Goal: Information Seeking & Learning: Learn about a topic

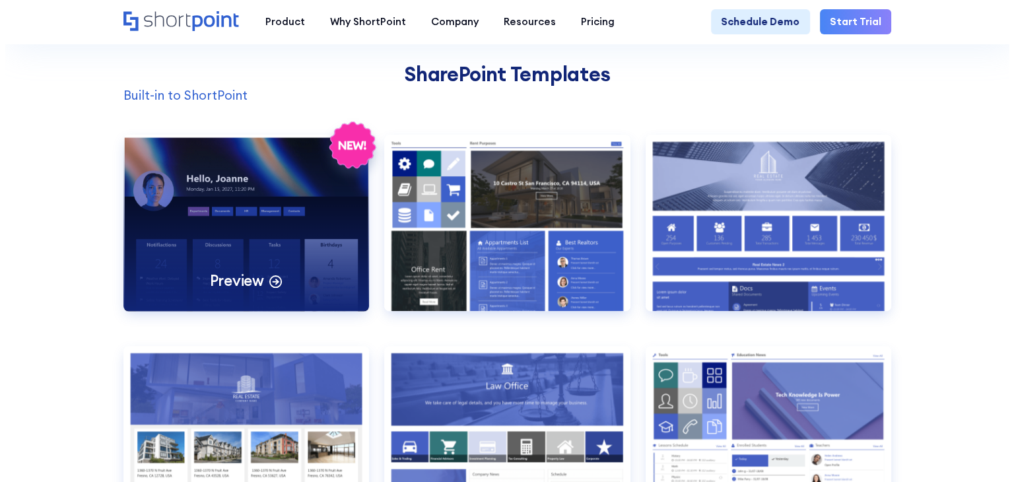
scroll to position [1057, 0]
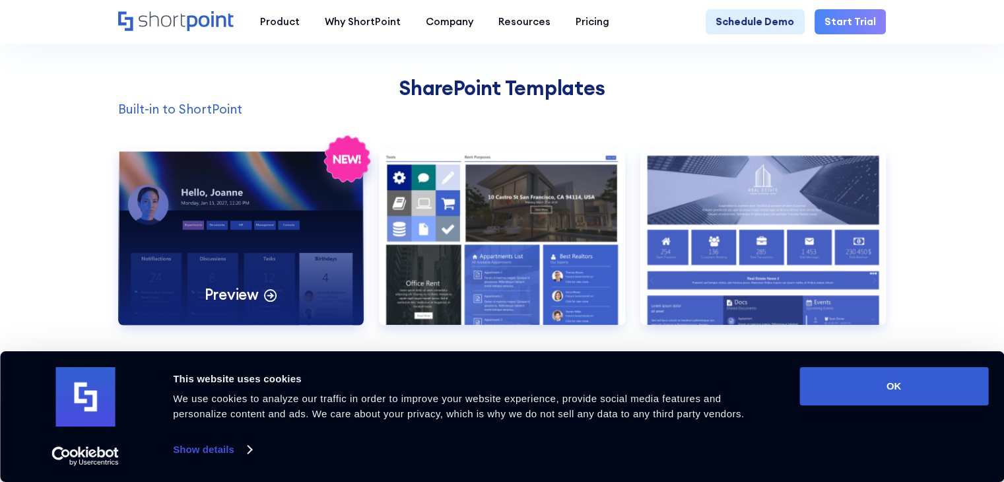
click at [238, 233] on div "Preview" at bounding box center [241, 237] width 246 height 176
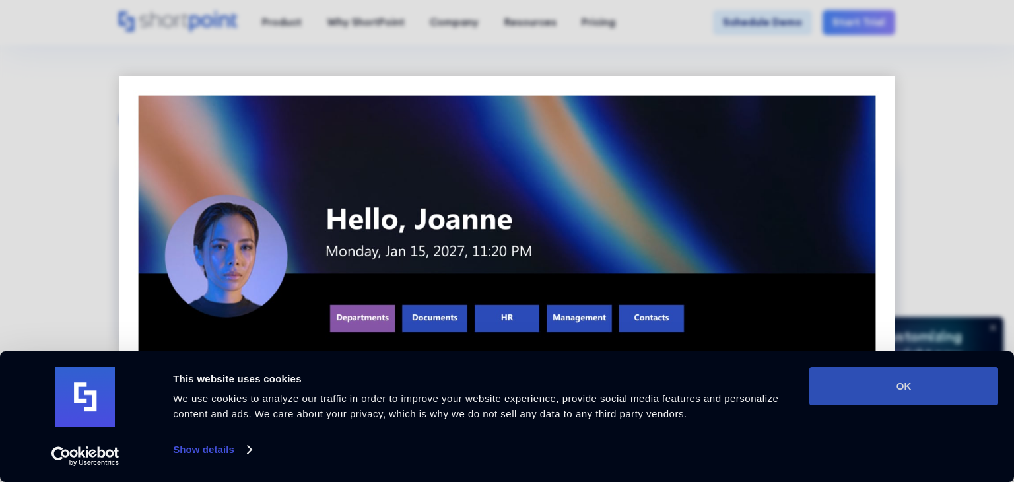
click at [915, 387] on button "OK" at bounding box center [904, 386] width 189 height 38
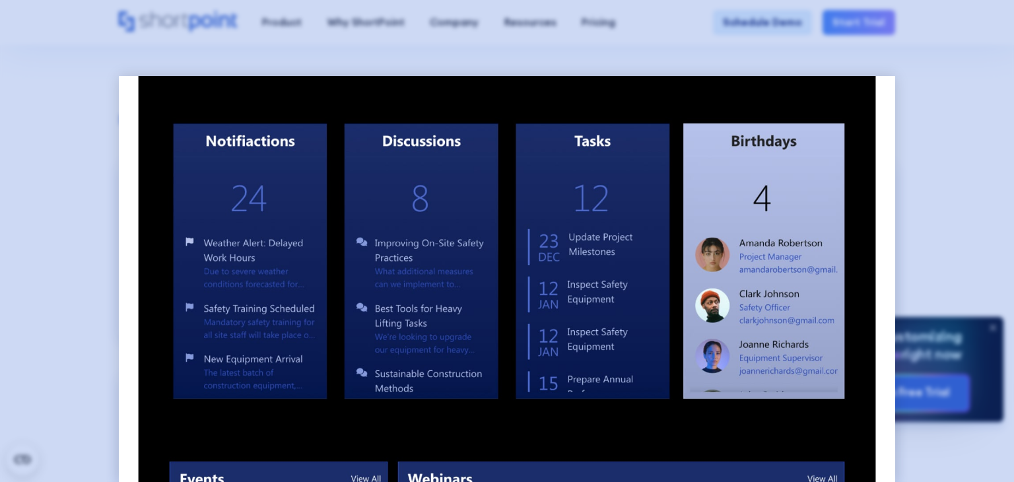
scroll to position [187, 0]
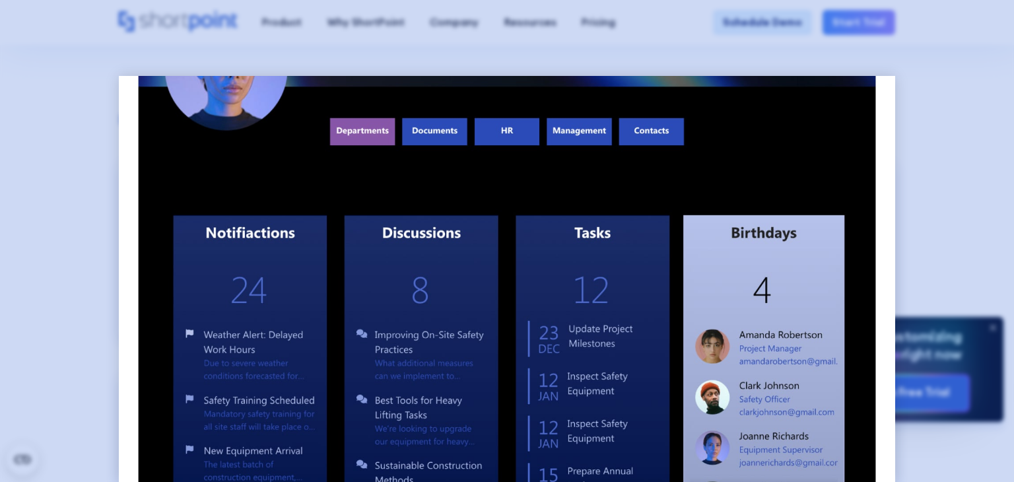
drag, startPoint x: 954, startPoint y: 287, endPoint x: 387, endPoint y: 268, distance: 566.9
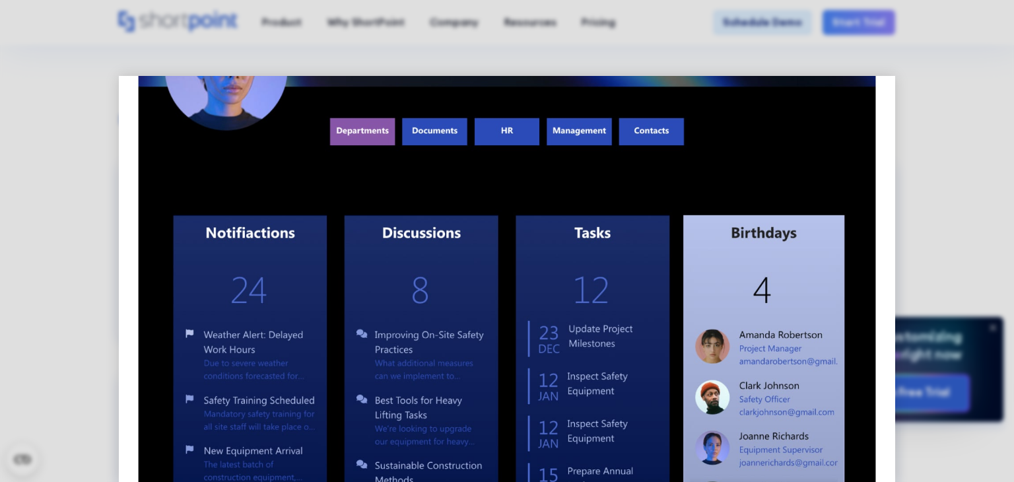
click at [953, 286] on div at bounding box center [507, 241] width 1014 height 482
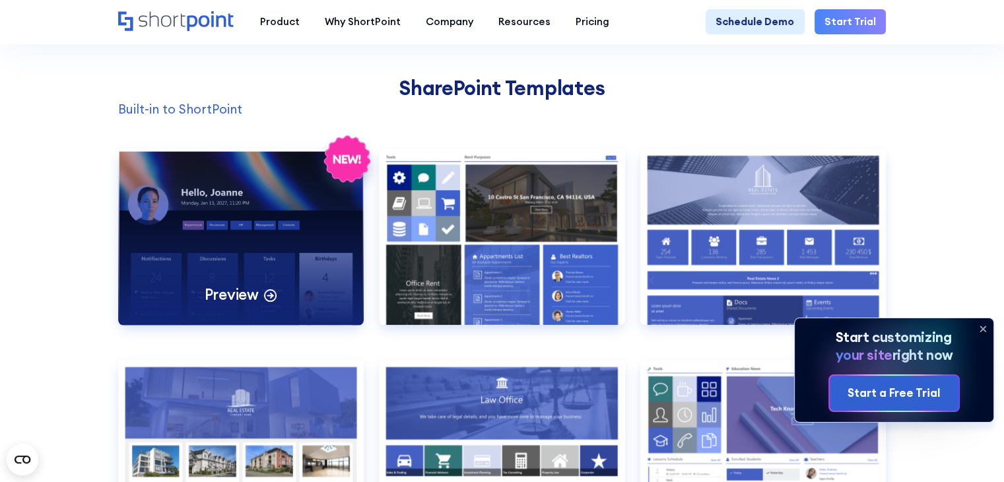
click at [291, 183] on div "Preview" at bounding box center [241, 237] width 246 height 176
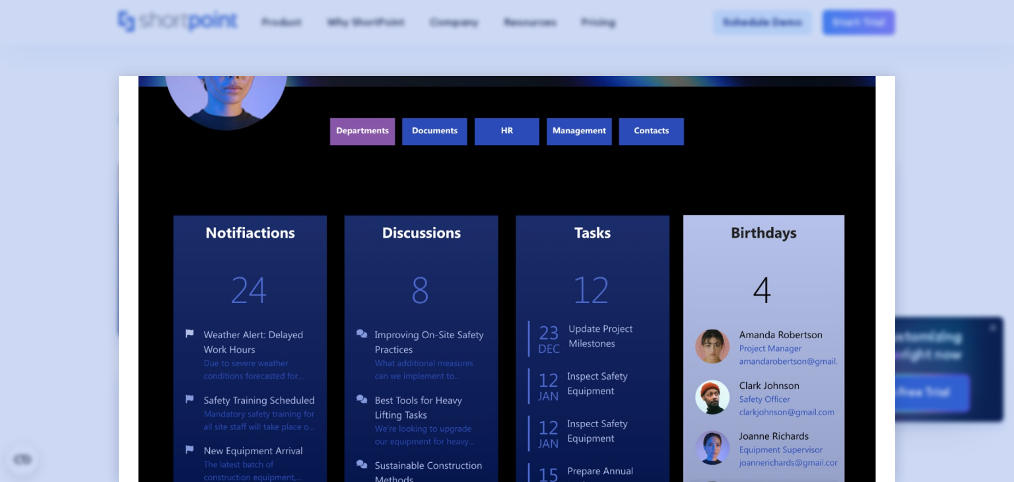
scroll to position [0, 0]
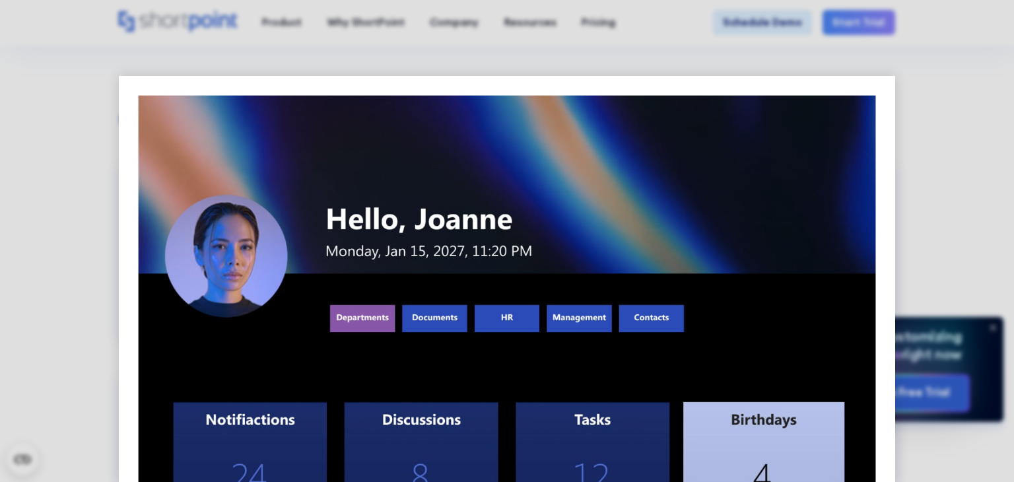
drag, startPoint x: 85, startPoint y: 184, endPoint x: 236, endPoint y: 314, distance: 200.0
click at [87, 185] on div at bounding box center [507, 241] width 1014 height 482
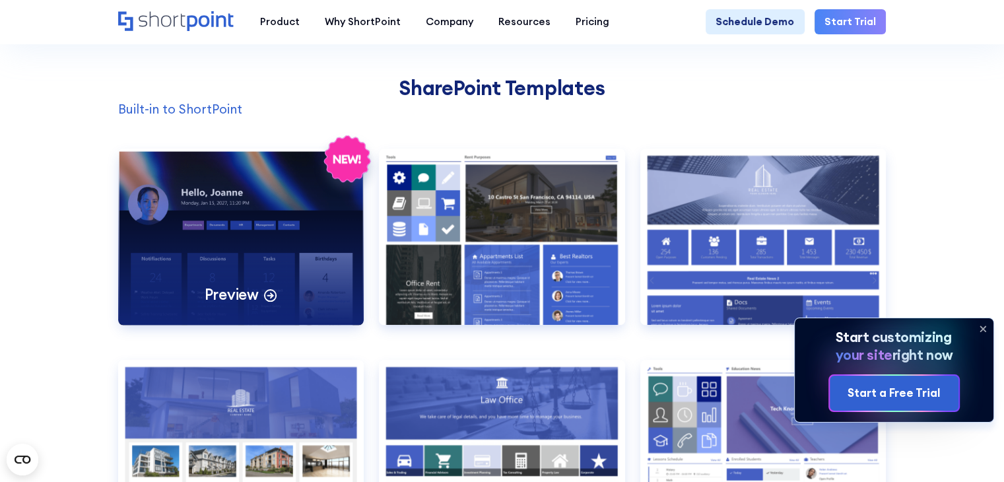
click at [252, 304] on p "Preview" at bounding box center [232, 295] width 54 height 20
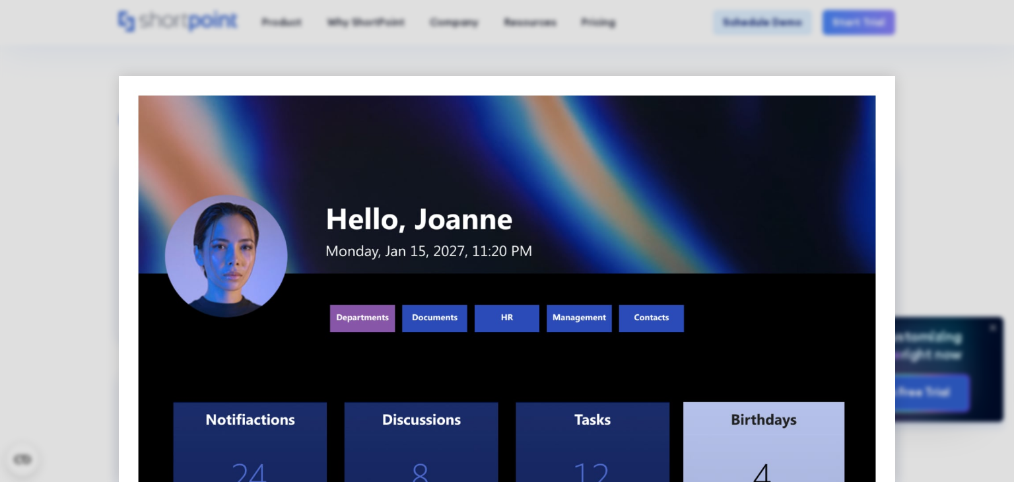
drag, startPoint x: 94, startPoint y: 235, endPoint x: 235, endPoint y: 305, distance: 157.7
click at [93, 236] on div at bounding box center [507, 241] width 1014 height 482
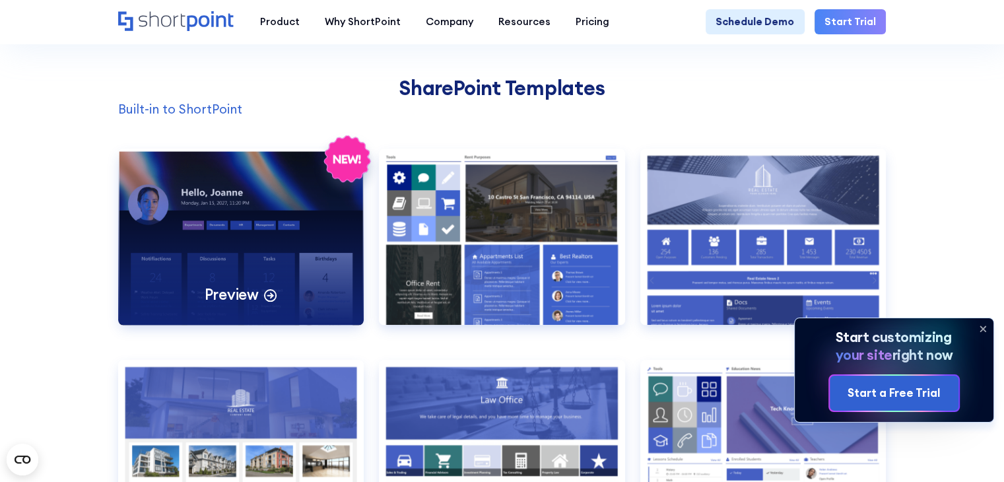
click at [268, 302] on icon at bounding box center [270, 294] width 15 height 15
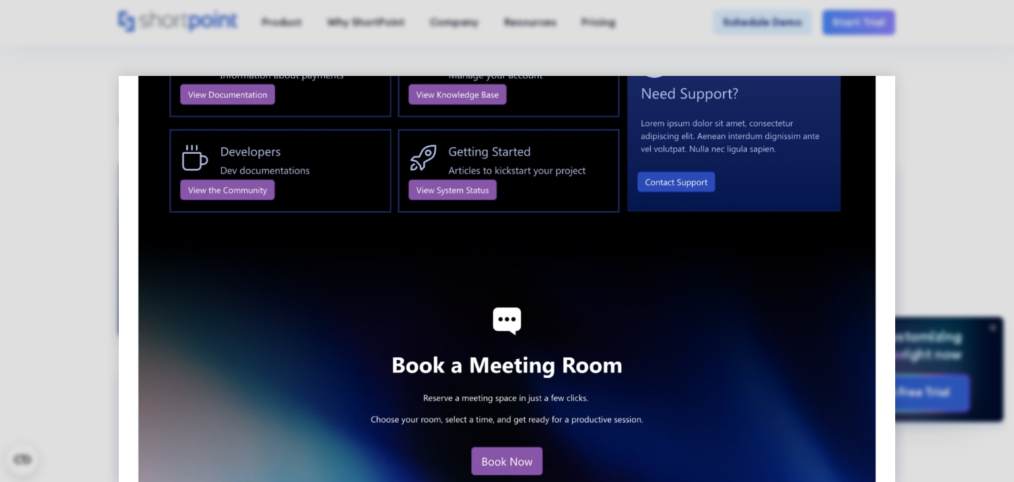
scroll to position [1574, 0]
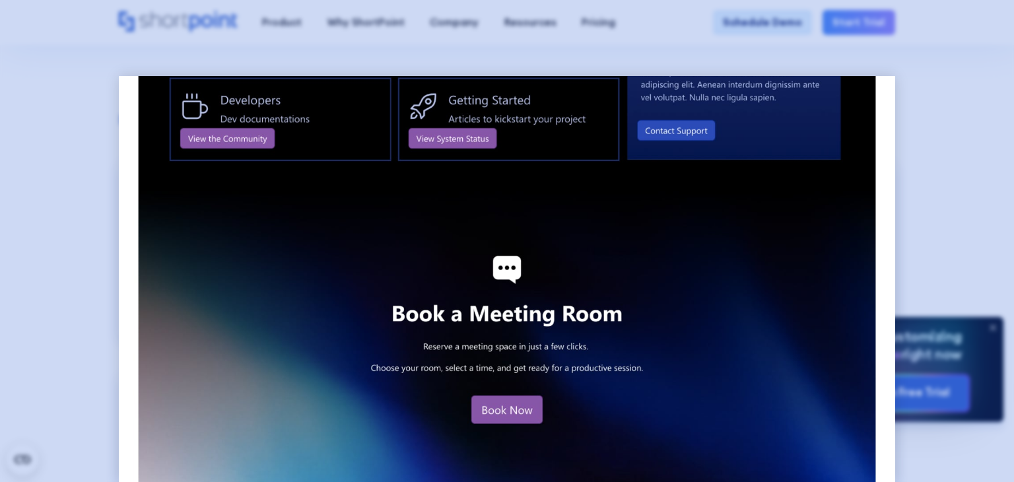
click at [26, 176] on div at bounding box center [507, 241] width 1014 height 482
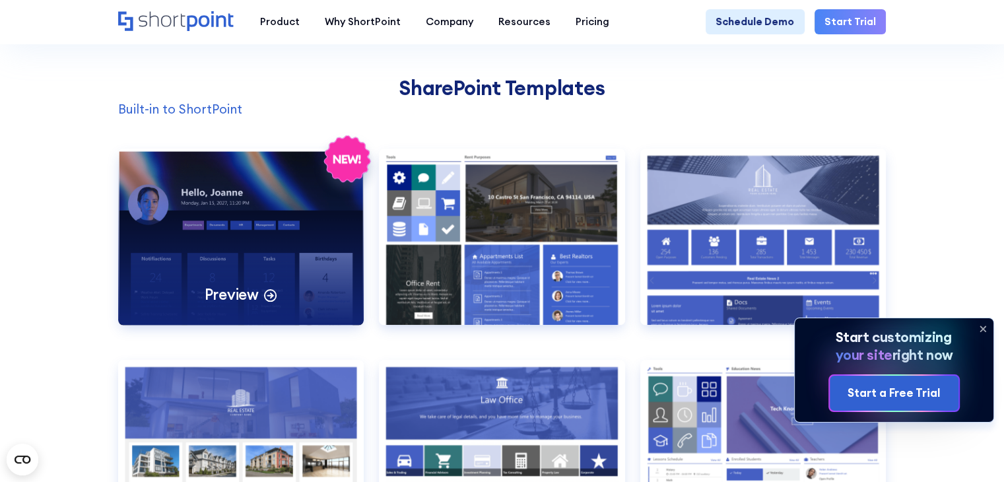
click at [226, 202] on div "Preview" at bounding box center [241, 237] width 246 height 176
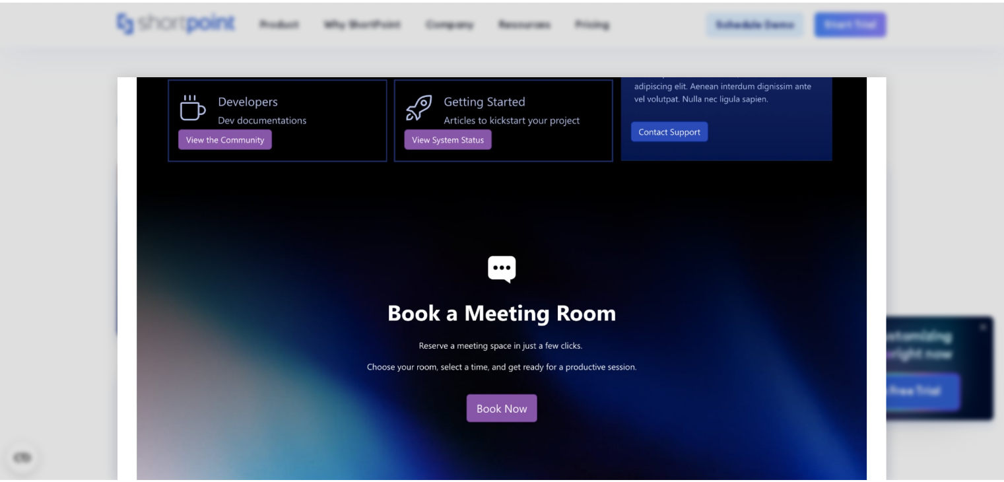
scroll to position [0, 0]
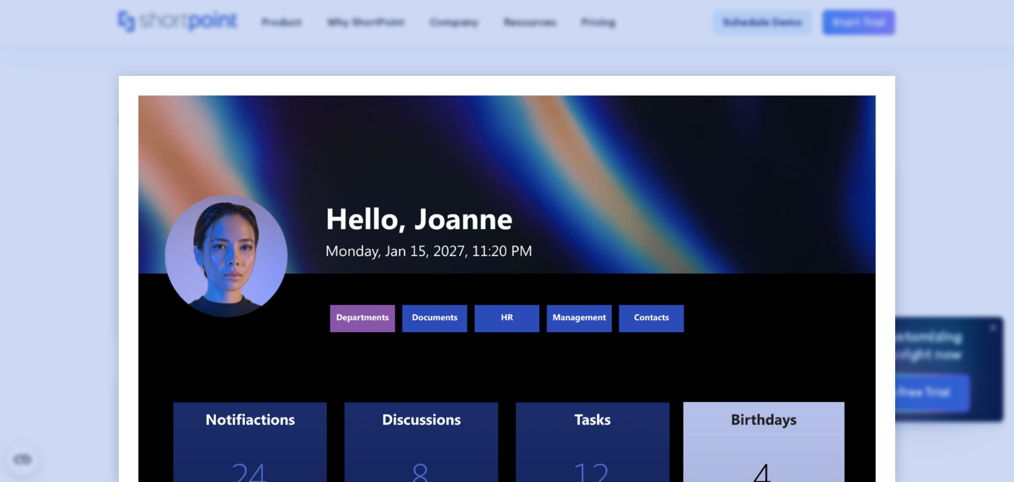
drag, startPoint x: 79, startPoint y: 222, endPoint x: 164, endPoint y: 248, distance: 89.0
click at [79, 223] on div at bounding box center [507, 241] width 1014 height 482
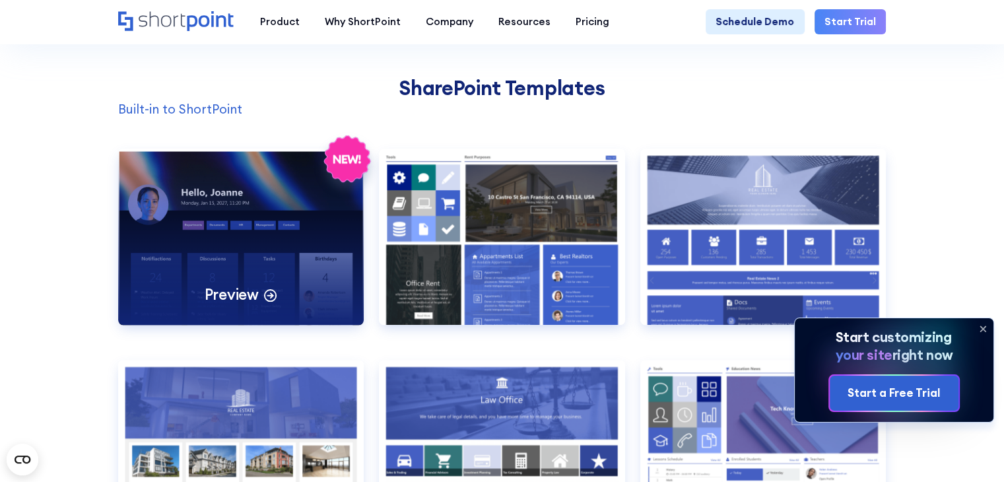
click at [229, 248] on div "Preview" at bounding box center [241, 237] width 246 height 176
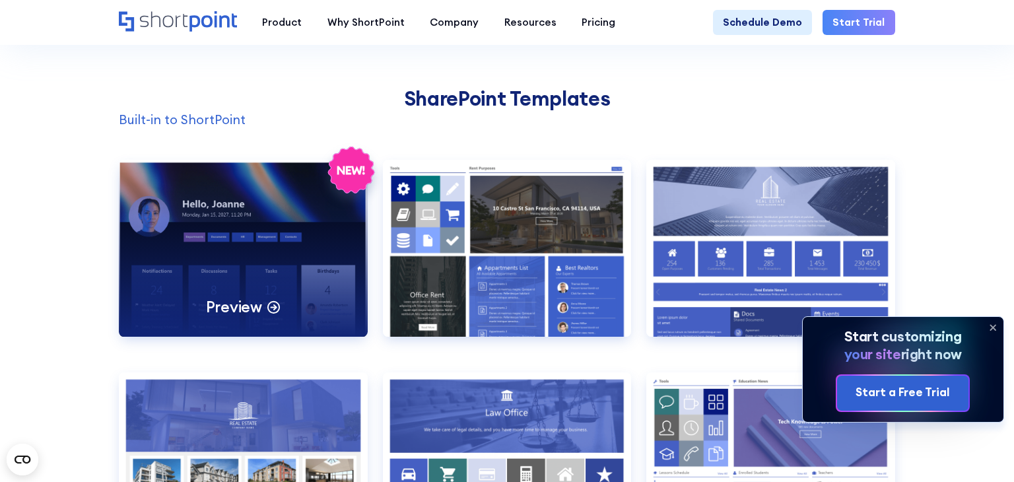
click at [229, 248] on div at bounding box center [507, 241] width 1014 height 482
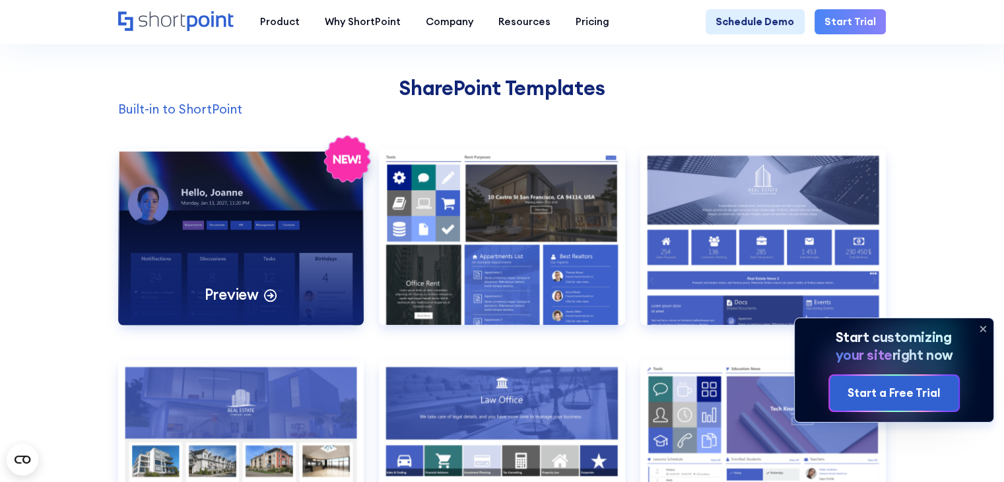
click at [270, 301] on icon at bounding box center [270, 294] width 15 height 15
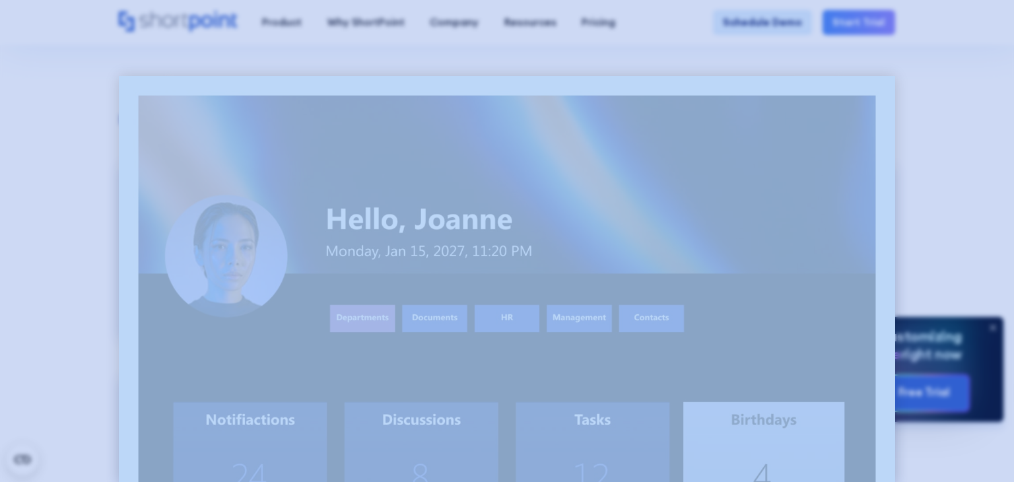
click at [930, 189] on div at bounding box center [507, 241] width 1014 height 482
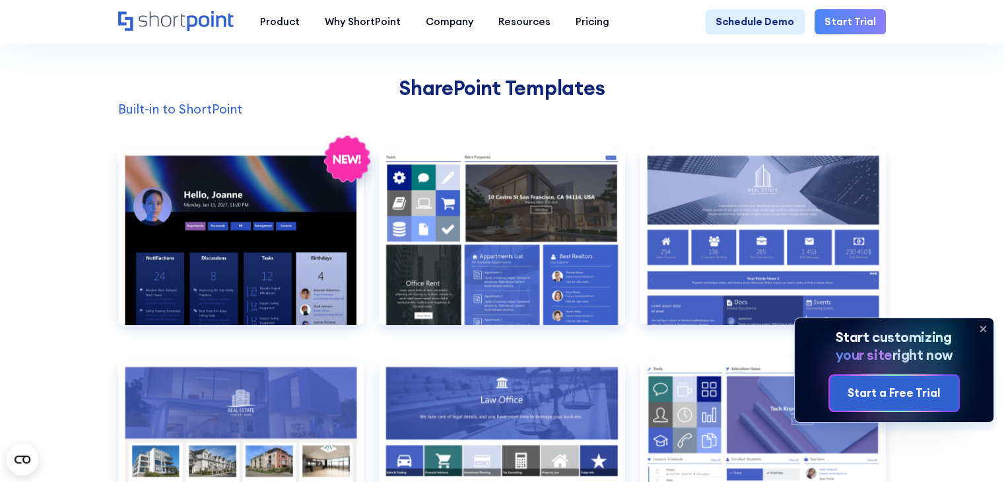
click at [981, 326] on icon at bounding box center [983, 328] width 5 height 5
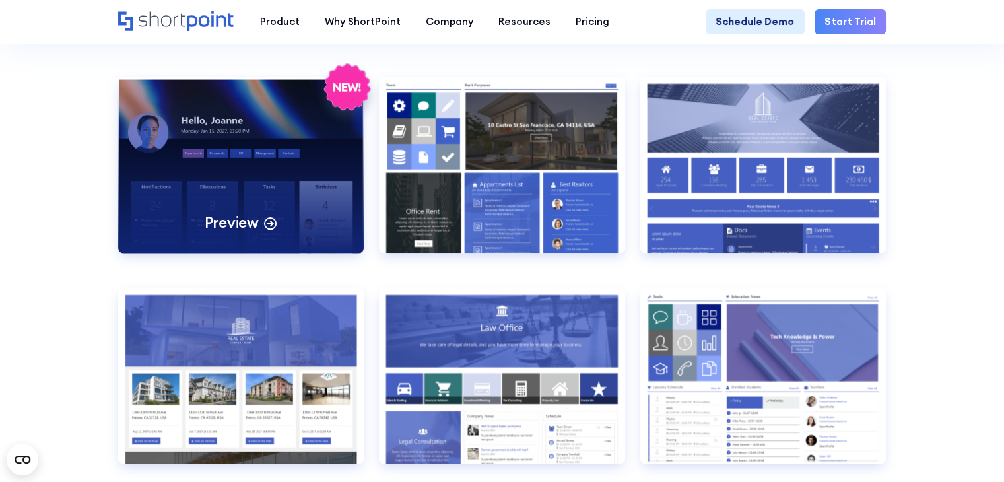
scroll to position [1123, 0]
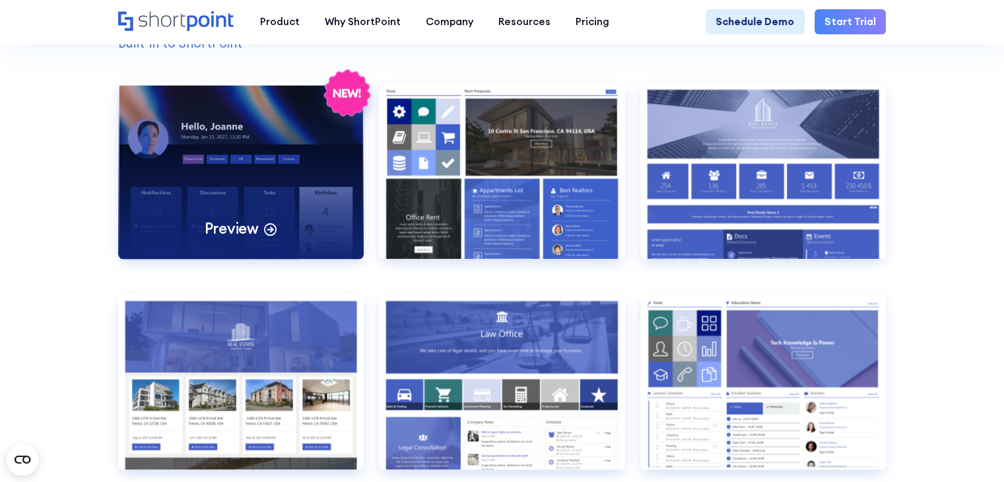
click at [263, 236] on icon at bounding box center [270, 228] width 15 height 15
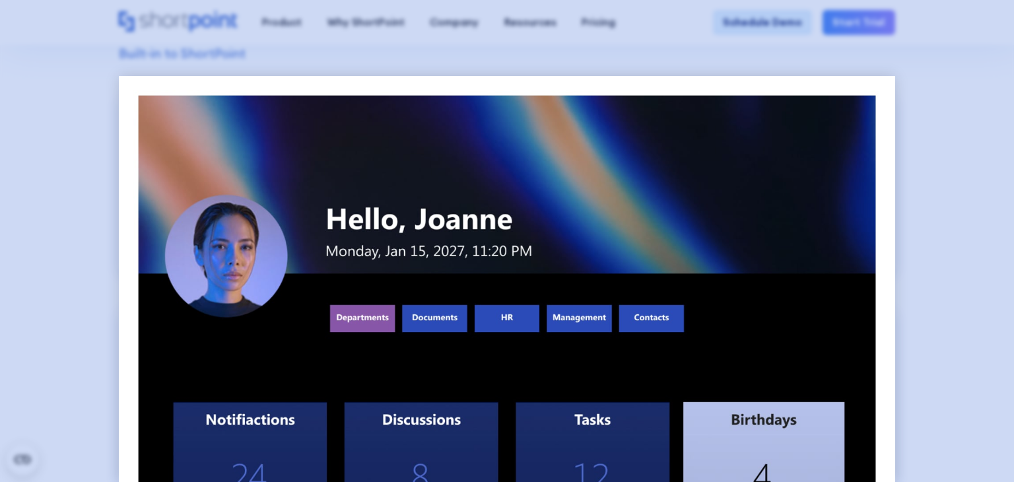
click at [100, 177] on div at bounding box center [507, 241] width 1014 height 482
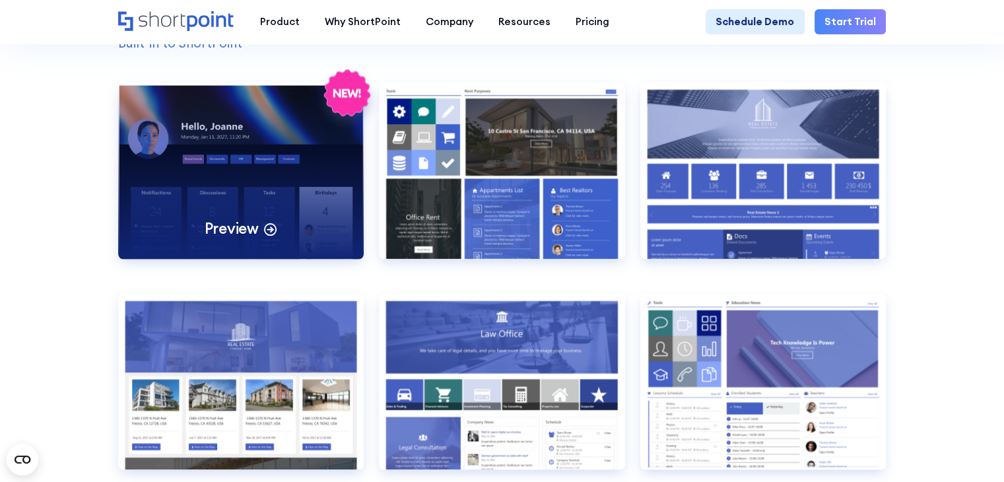
click at [338, 94] on icon at bounding box center [348, 93] width 46 height 46
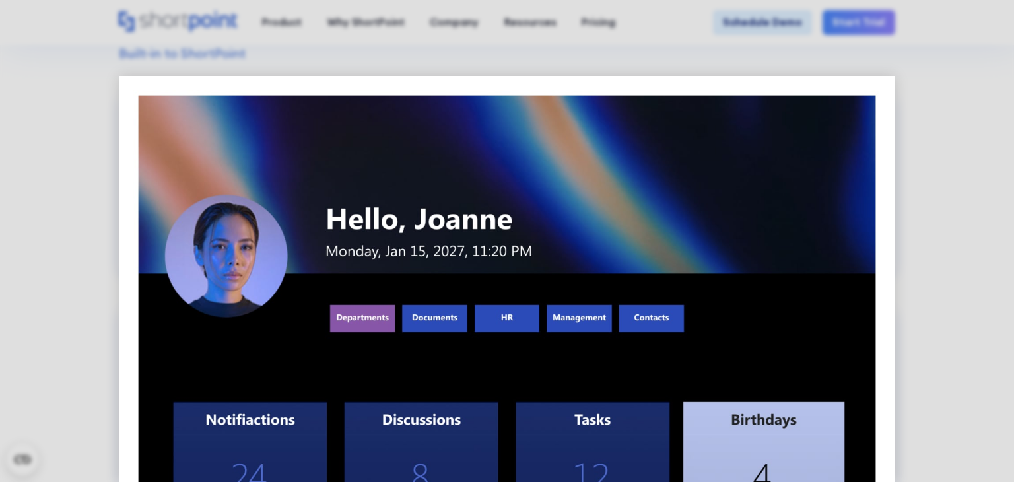
drag, startPoint x: 66, startPoint y: 189, endPoint x: 250, endPoint y: 226, distance: 188.0
click at [72, 190] on div at bounding box center [507, 241] width 1014 height 482
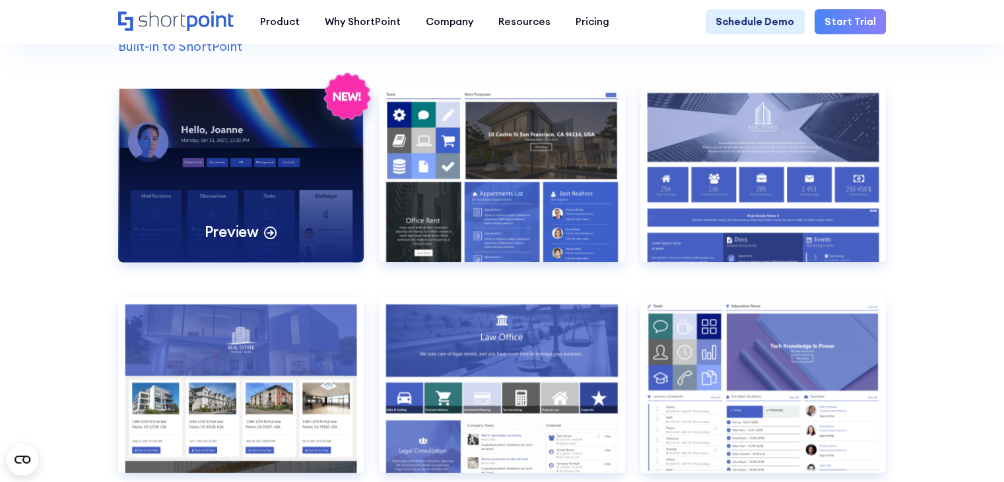
scroll to position [991, 0]
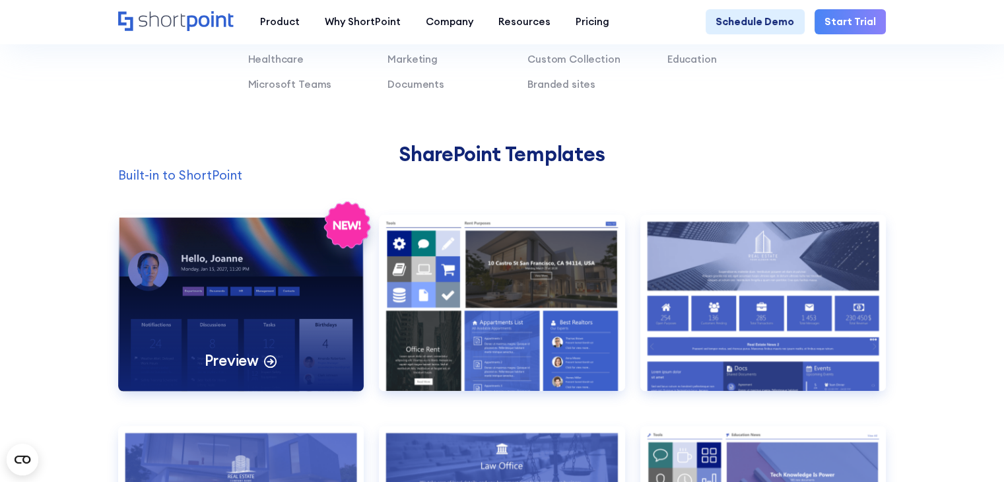
click at [191, 243] on div "Preview" at bounding box center [241, 303] width 246 height 176
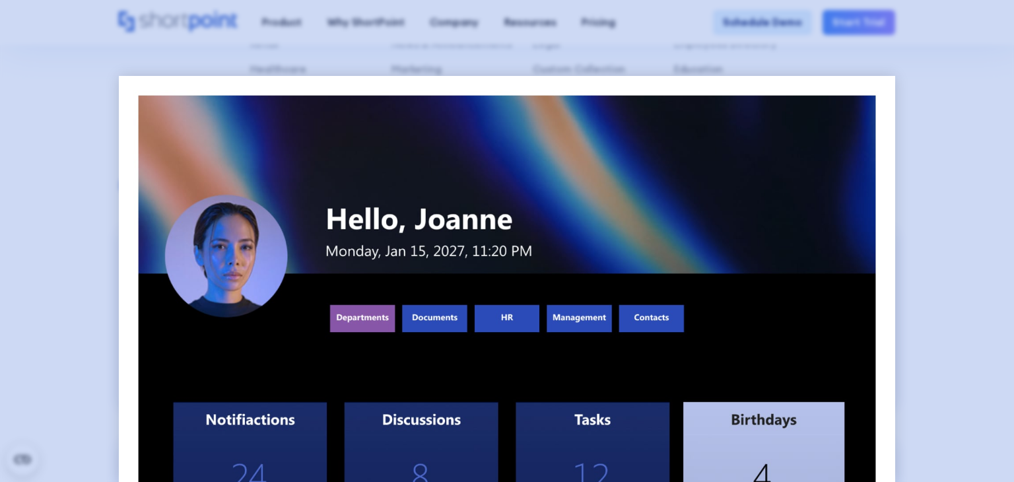
click at [82, 242] on div at bounding box center [507, 241] width 1014 height 482
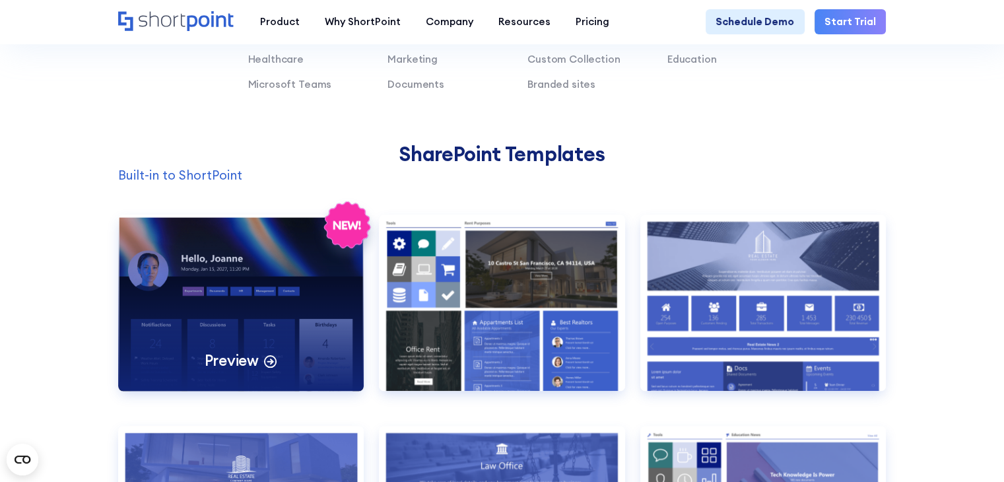
click at [302, 363] on div "Preview" at bounding box center [241, 303] width 246 height 176
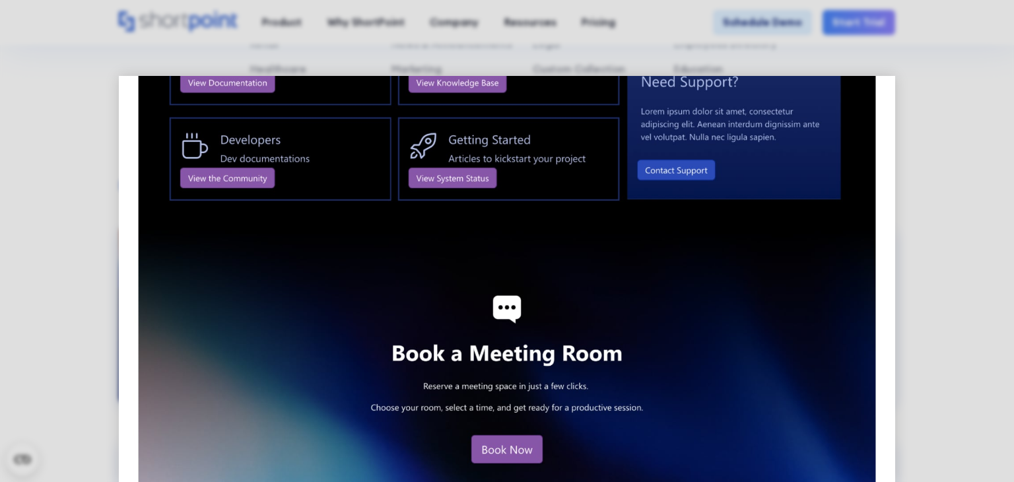
scroll to position [1574, 0]
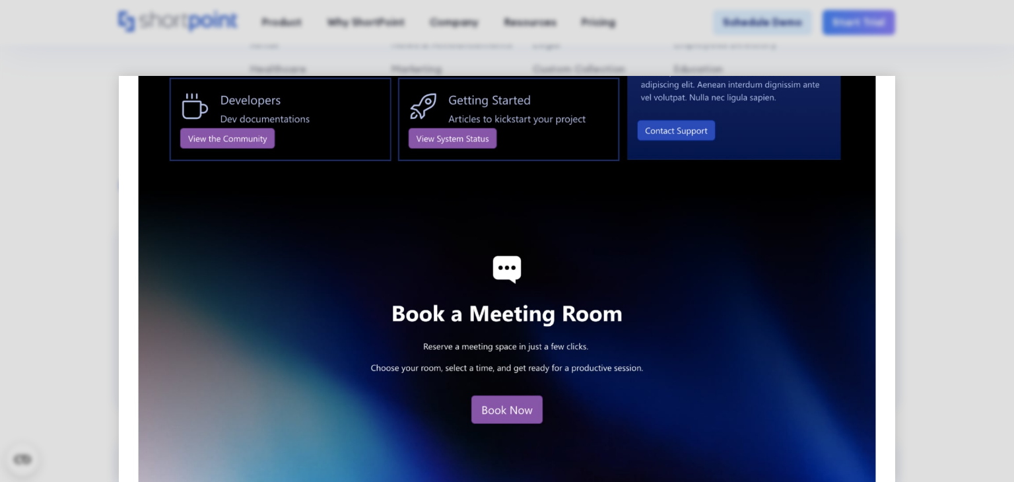
drag, startPoint x: 431, startPoint y: 423, endPoint x: 359, endPoint y: 359, distance: 96.8
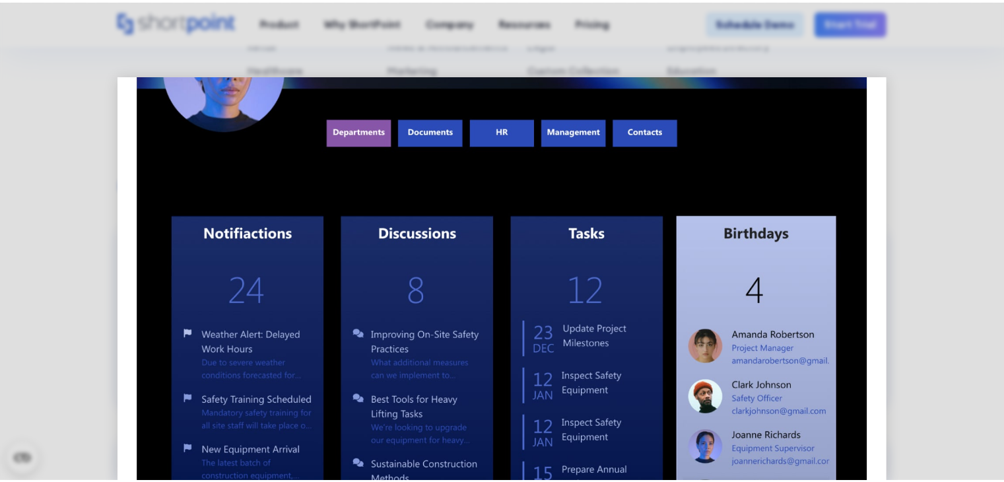
scroll to position [0, 0]
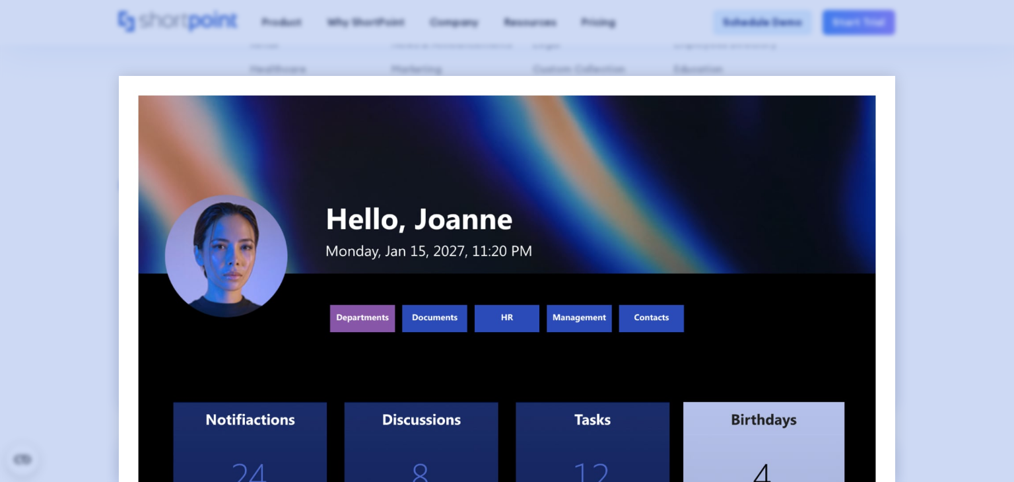
click at [917, 151] on div at bounding box center [507, 241] width 1014 height 482
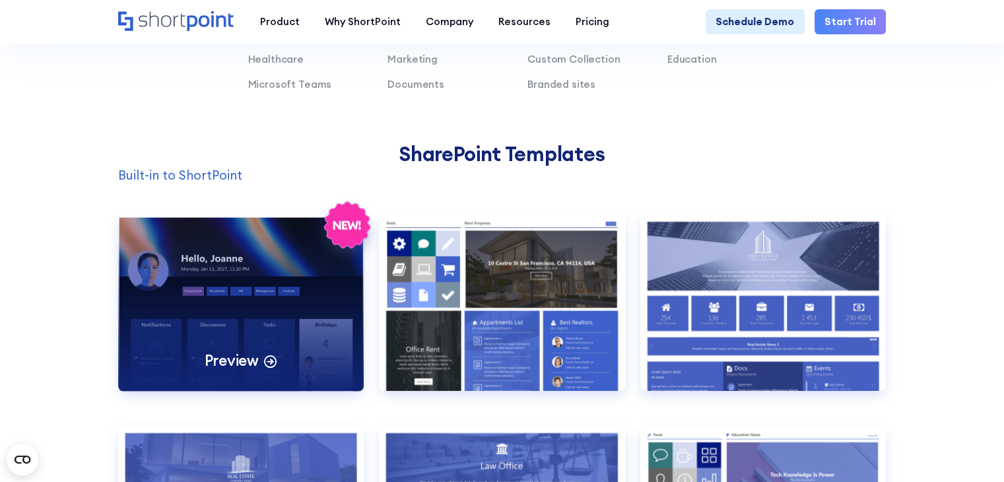
click at [302, 281] on div "Preview" at bounding box center [241, 303] width 246 height 176
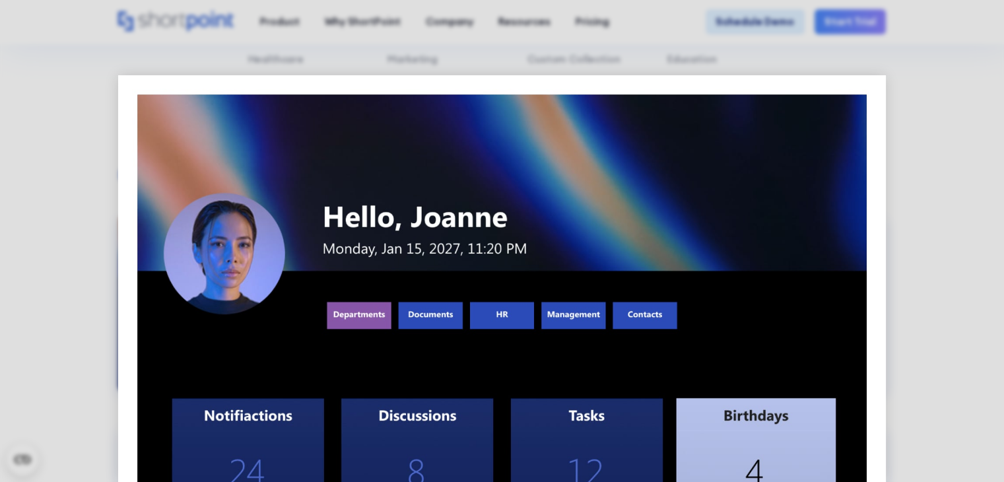
click at [303, 281] on div at bounding box center [502, 241] width 1004 height 482
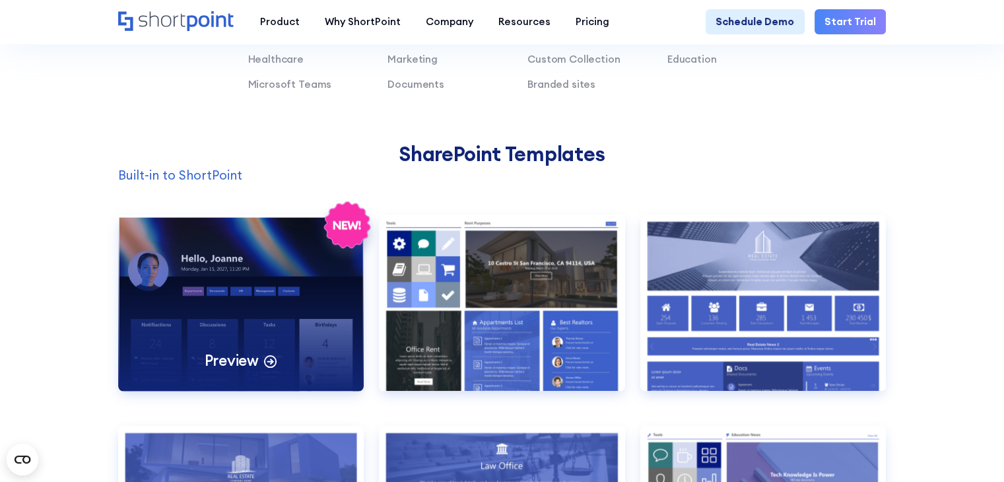
click at [305, 281] on div "Preview" at bounding box center [241, 303] width 246 height 176
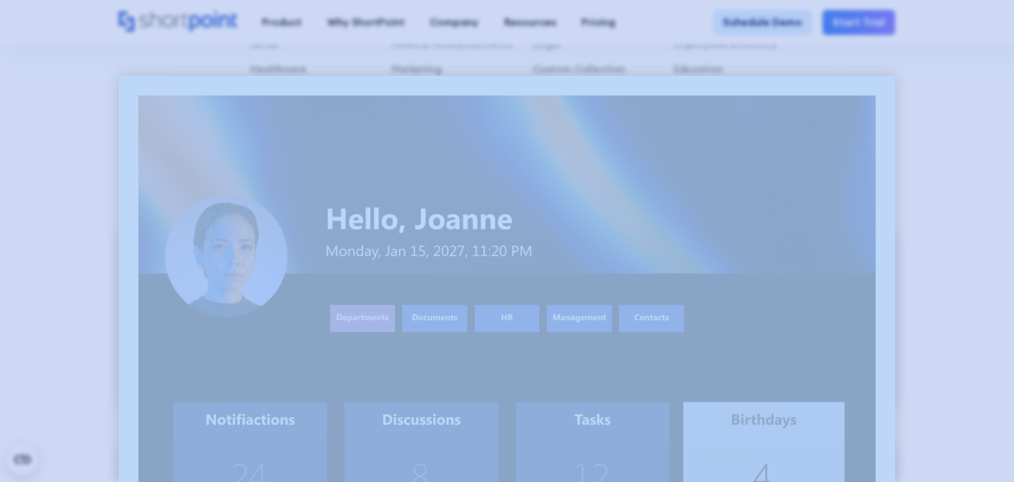
click at [104, 219] on div at bounding box center [507, 241] width 1014 height 482
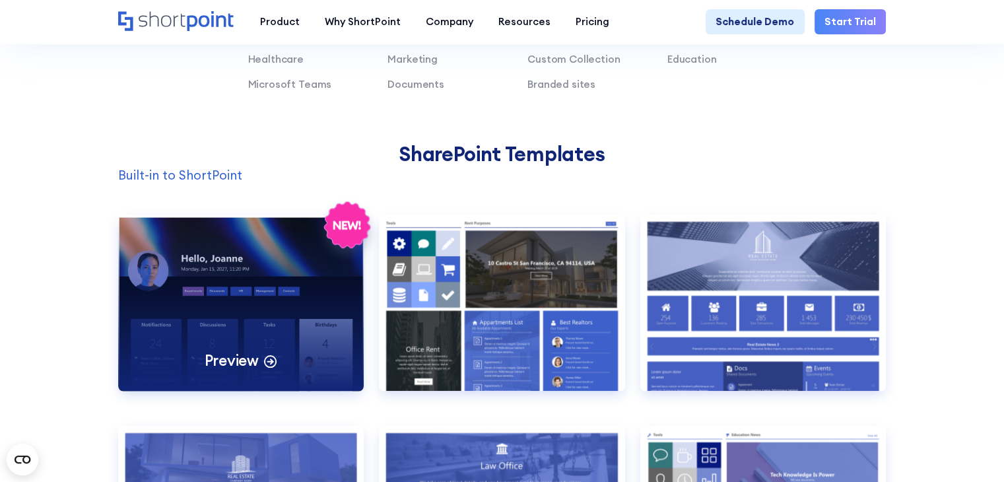
click at [342, 230] on icon at bounding box center [347, 225] width 28 height 9
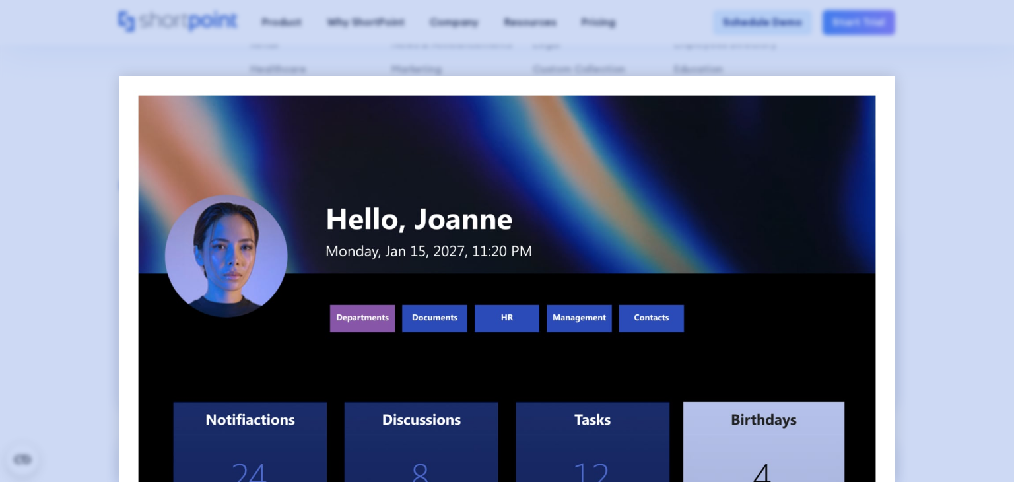
click at [930, 131] on div at bounding box center [507, 241] width 1014 height 482
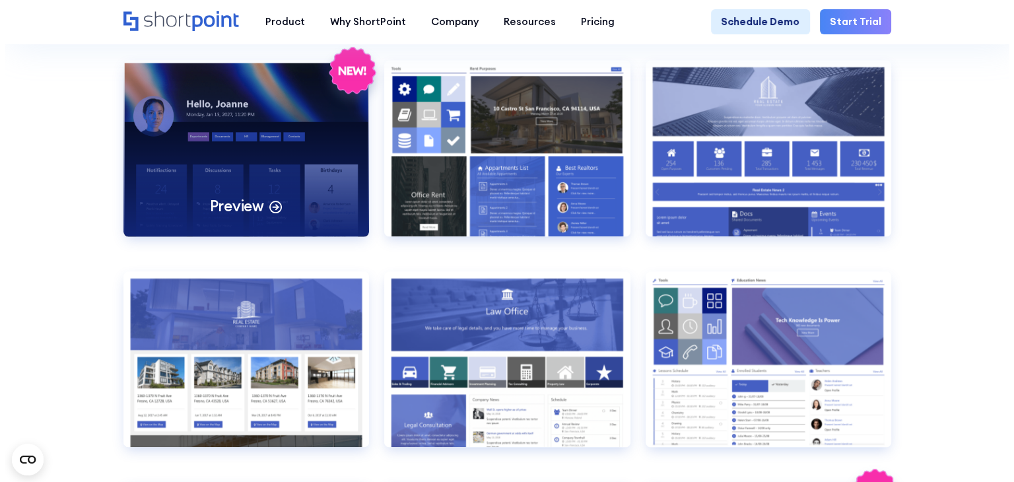
scroll to position [1123, 0]
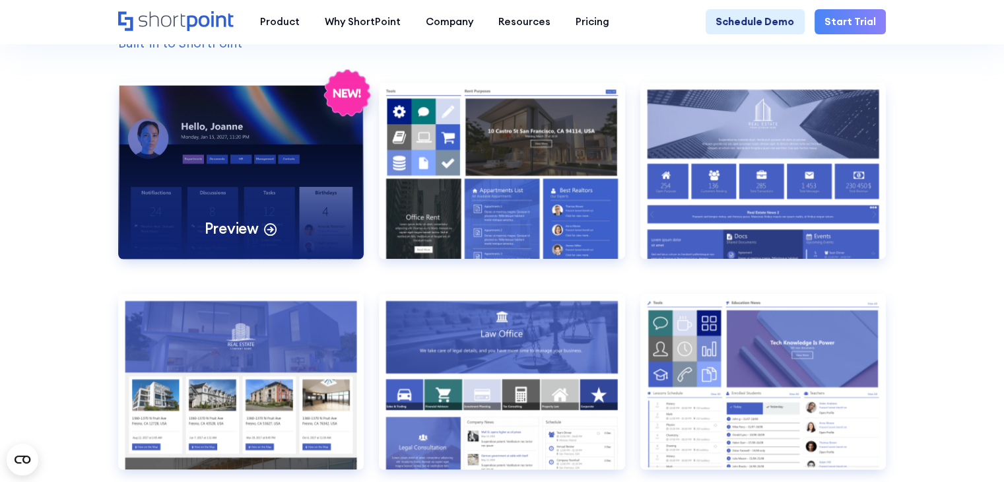
click at [269, 236] on icon at bounding box center [270, 228] width 15 height 15
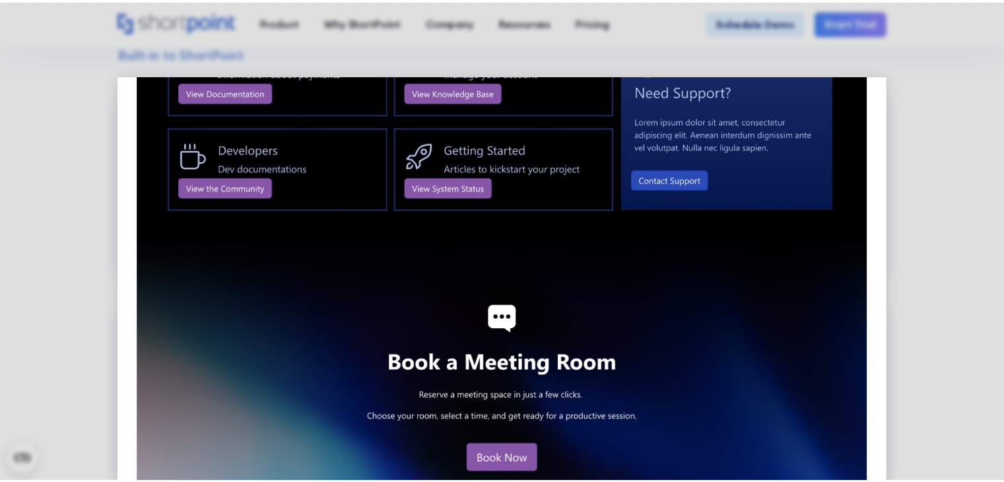
scroll to position [1574, 0]
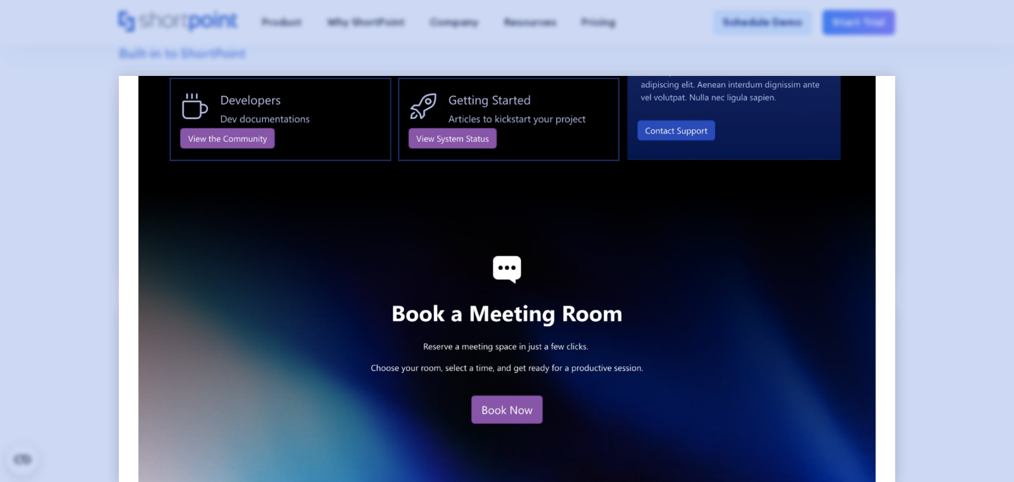
click at [57, 238] on div at bounding box center [507, 241] width 1014 height 482
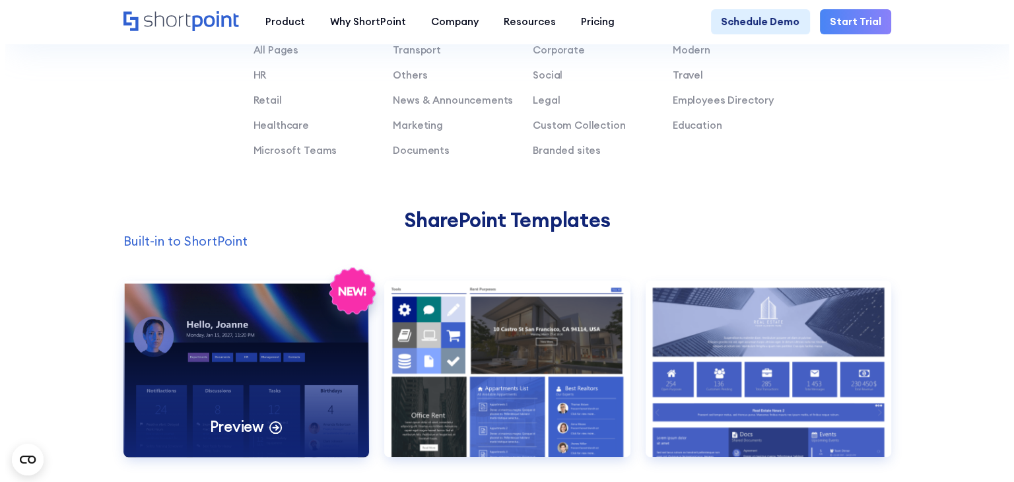
scroll to position [1057, 0]
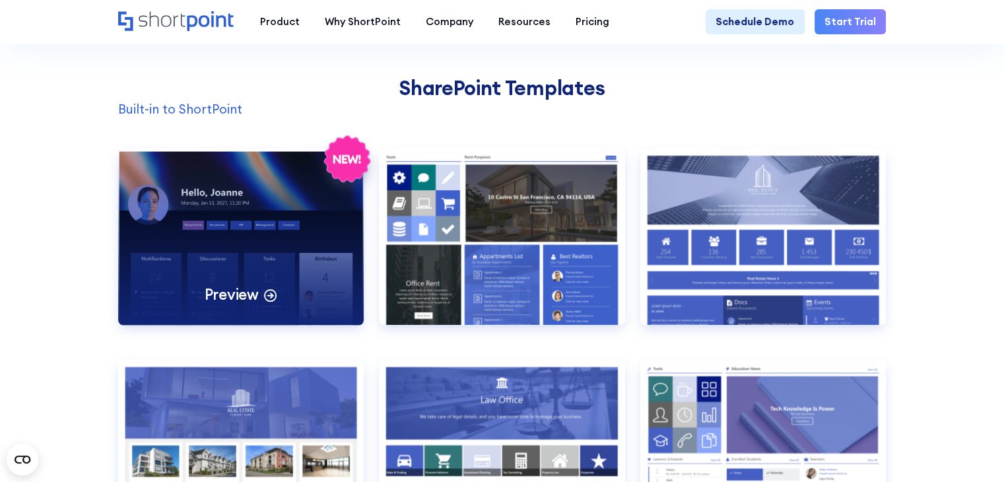
click at [359, 156] on icon at bounding box center [348, 159] width 46 height 46
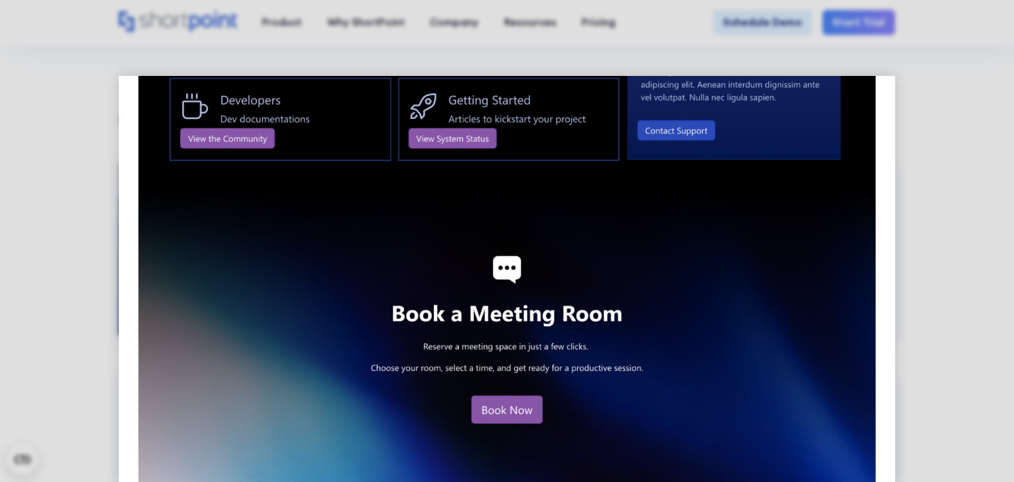
scroll to position [0, 0]
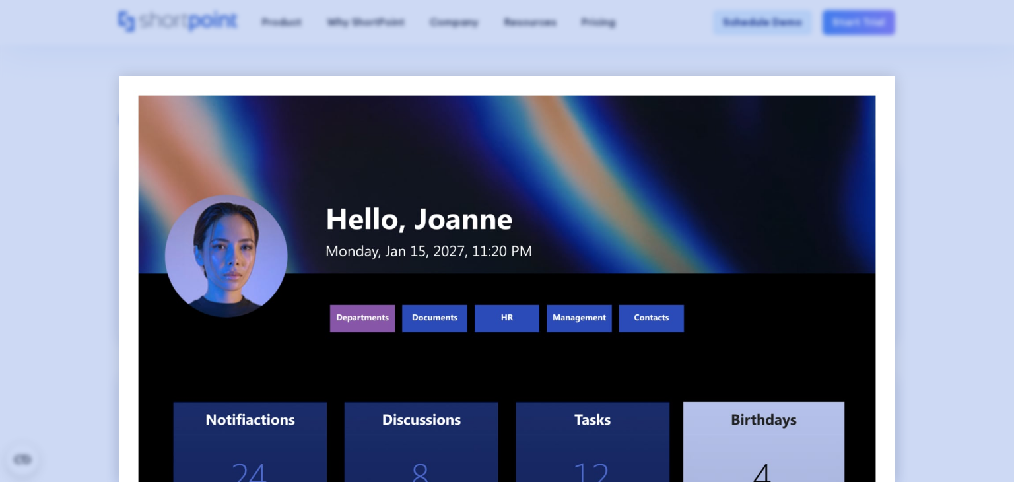
click at [64, 211] on div at bounding box center [507, 241] width 1014 height 482
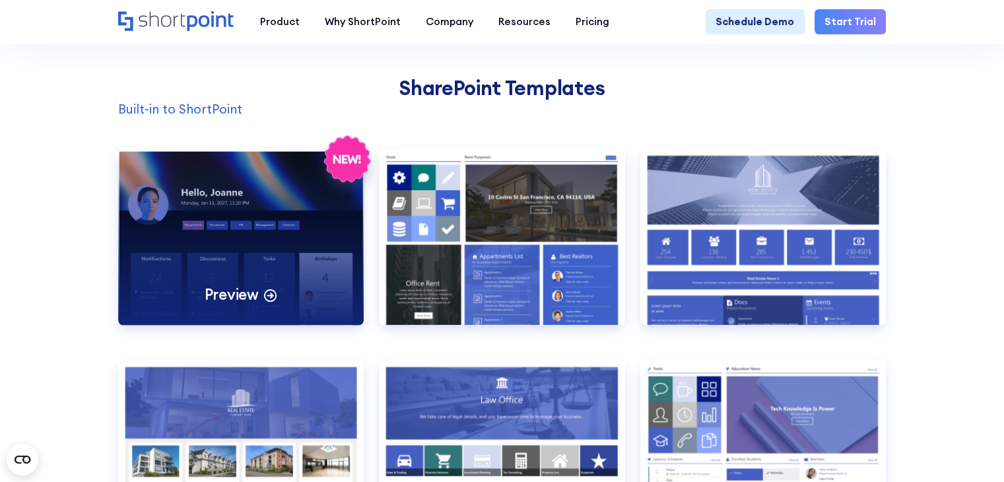
drag, startPoint x: 175, startPoint y: 218, endPoint x: 147, endPoint y: 261, distance: 51.5
click at [226, 246] on div "Preview" at bounding box center [241, 237] width 246 height 176
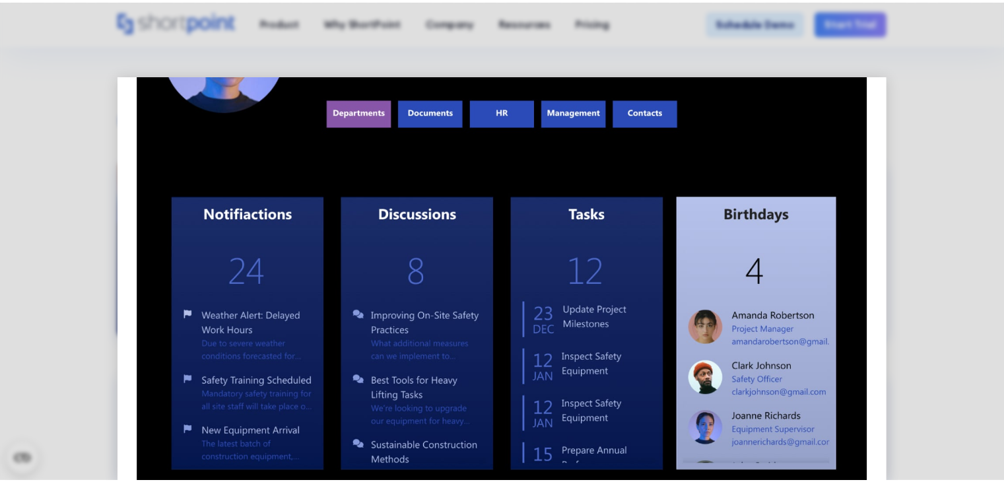
scroll to position [264, 0]
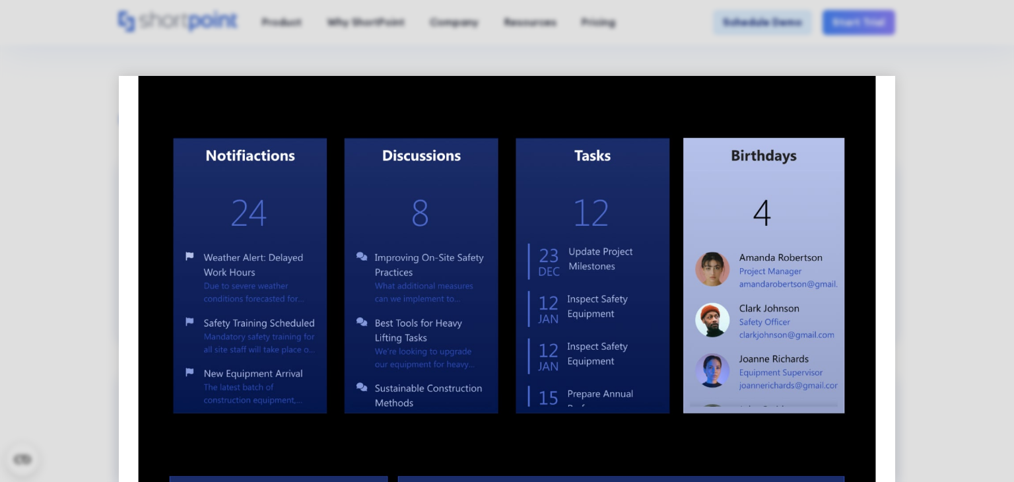
drag, startPoint x: 100, startPoint y: 193, endPoint x: 191, endPoint y: 226, distance: 96.3
click at [100, 193] on div at bounding box center [507, 241] width 1014 height 482
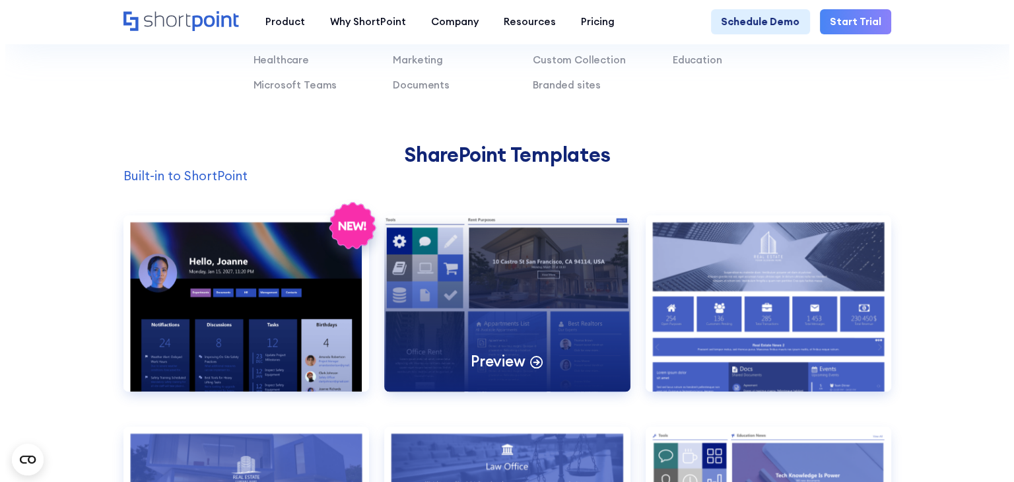
scroll to position [991, 0]
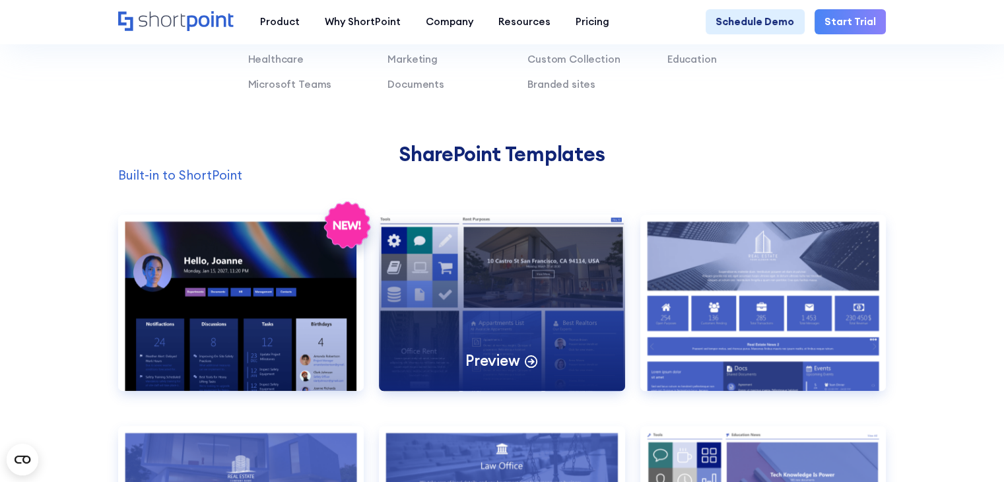
click at [509, 366] on p "Preview" at bounding box center [493, 361] width 54 height 20
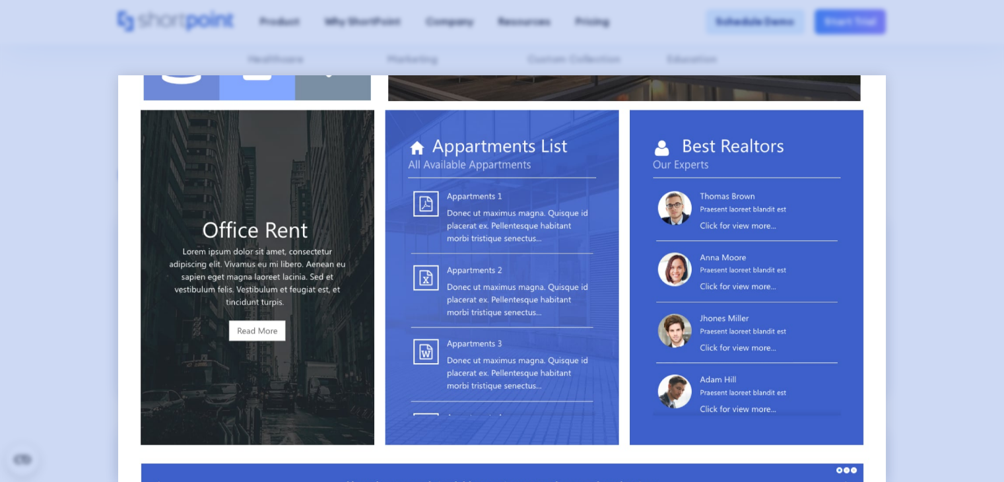
scroll to position [0, 0]
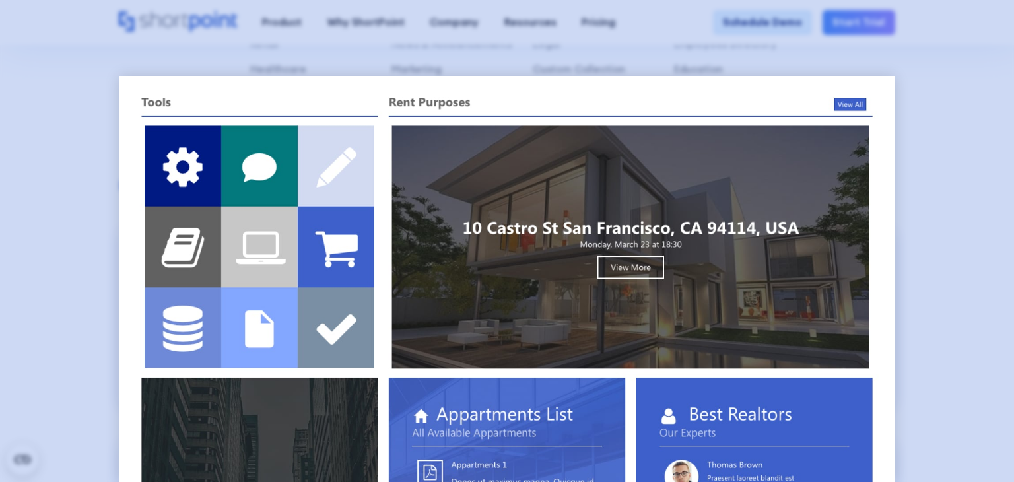
click at [922, 109] on div at bounding box center [507, 241] width 1014 height 482
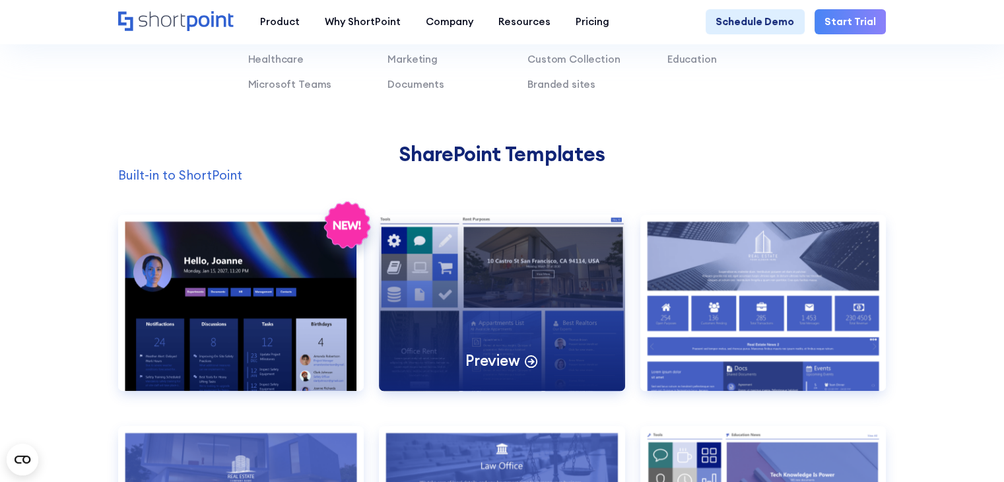
click at [580, 262] on div "Preview" at bounding box center [502, 303] width 246 height 176
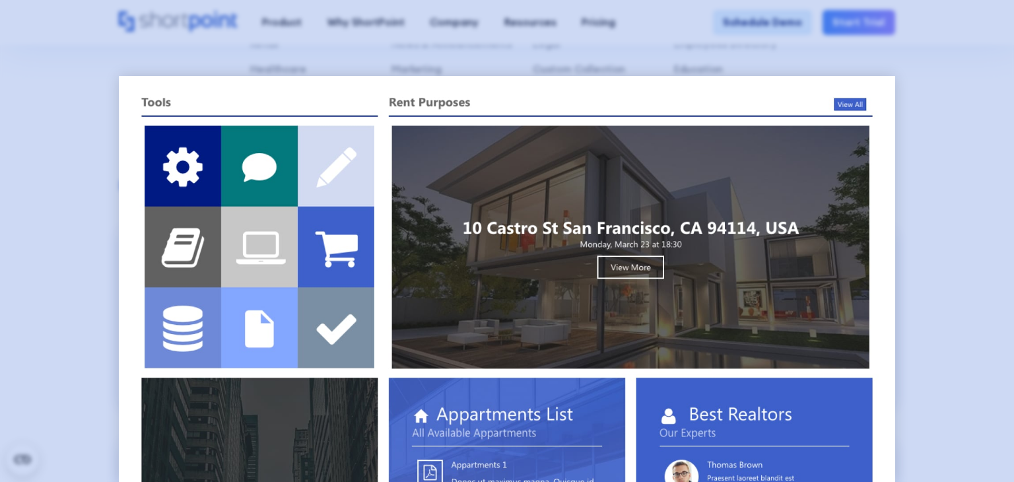
click at [917, 206] on div at bounding box center [507, 241] width 1014 height 482
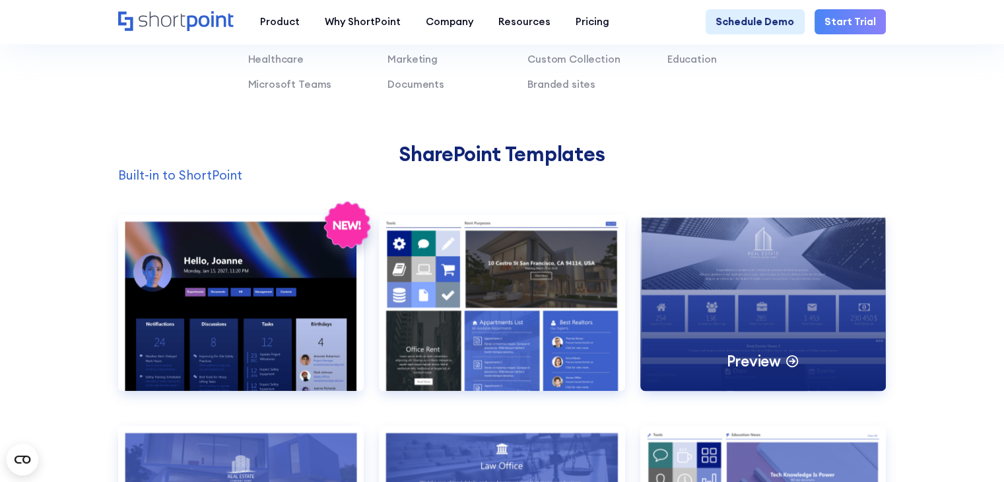
click at [789, 293] on div "Preview" at bounding box center [764, 303] width 246 height 176
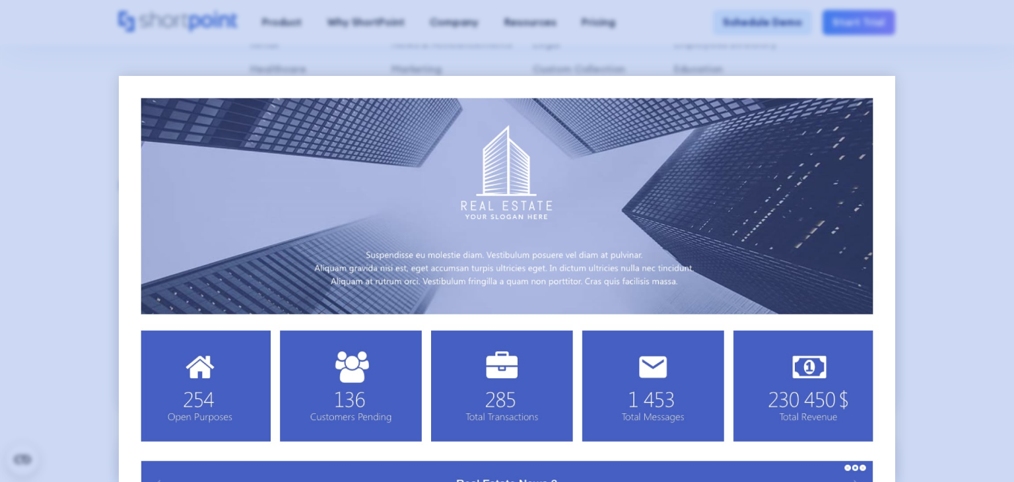
click at [941, 172] on div at bounding box center [507, 241] width 1014 height 482
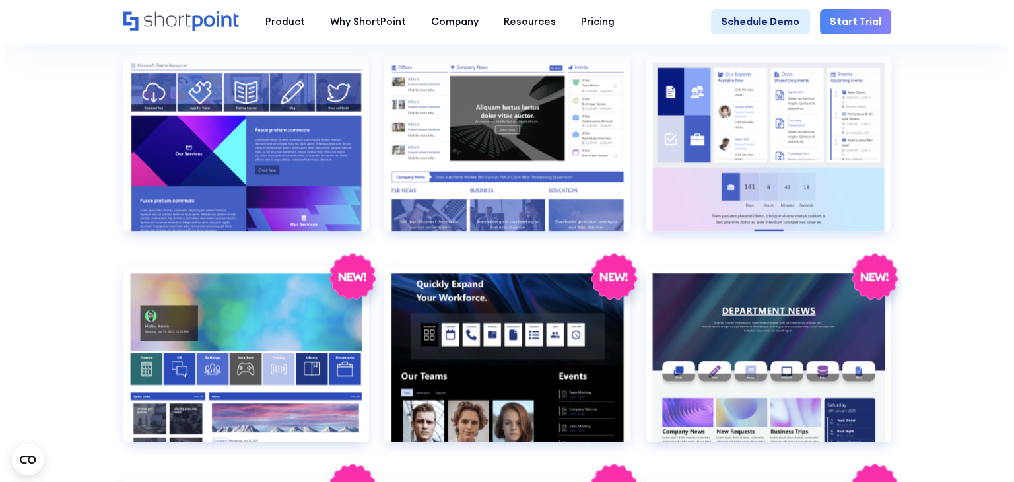
scroll to position [2047, 0]
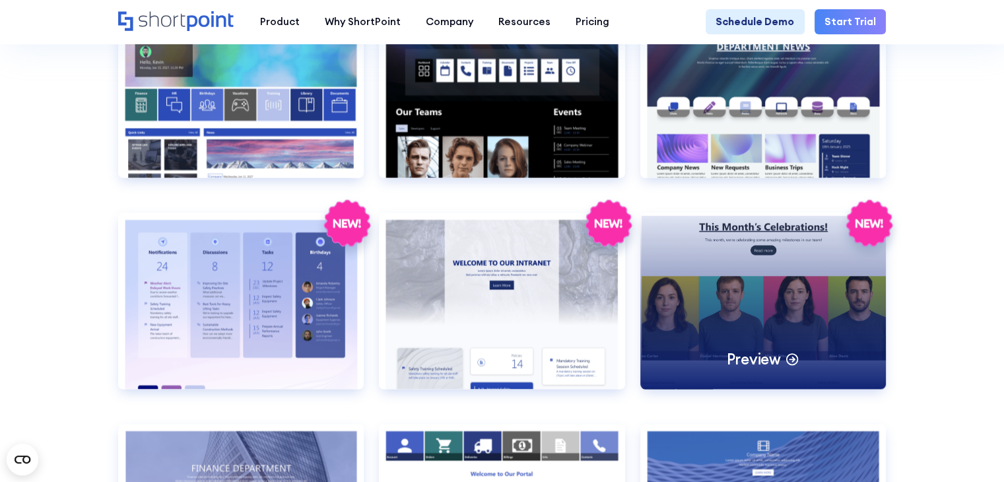
click at [877, 228] on icon at bounding box center [870, 223] width 28 height 9
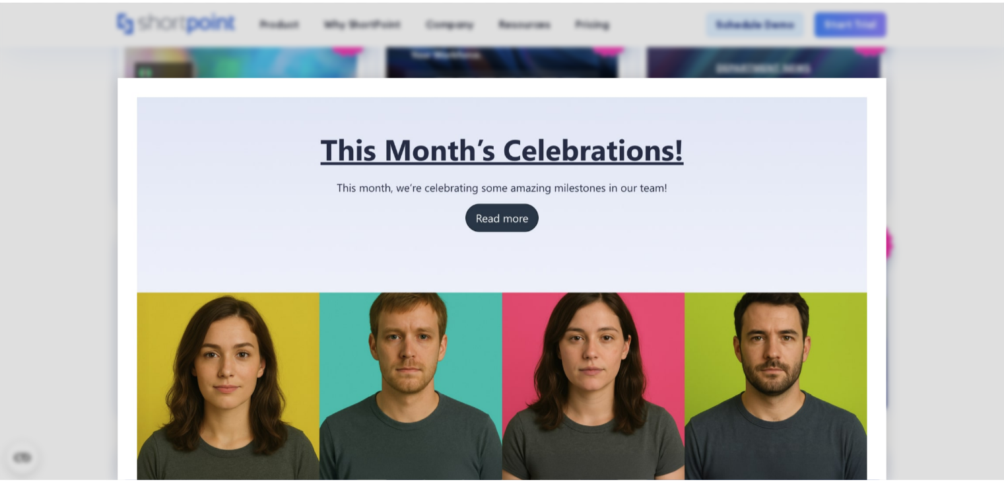
scroll to position [330, 0]
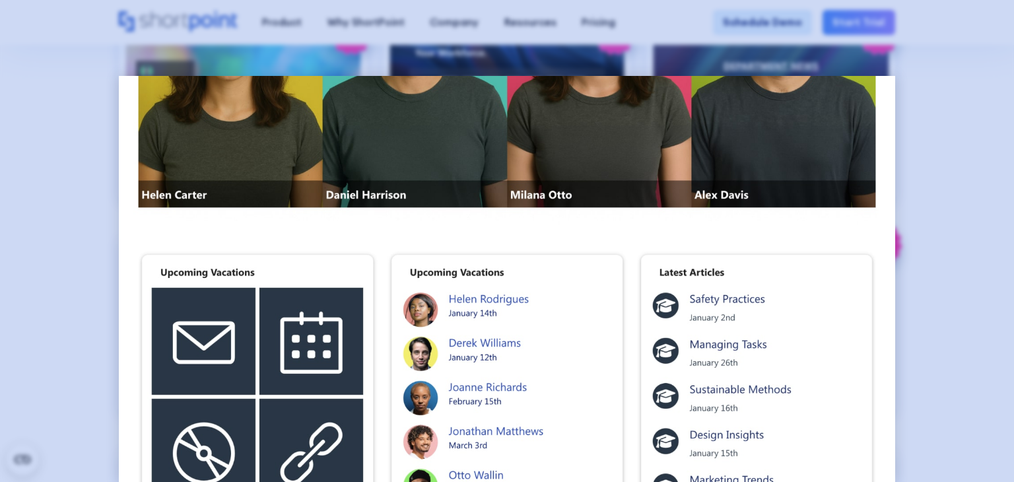
click at [938, 296] on div at bounding box center [507, 241] width 1014 height 482
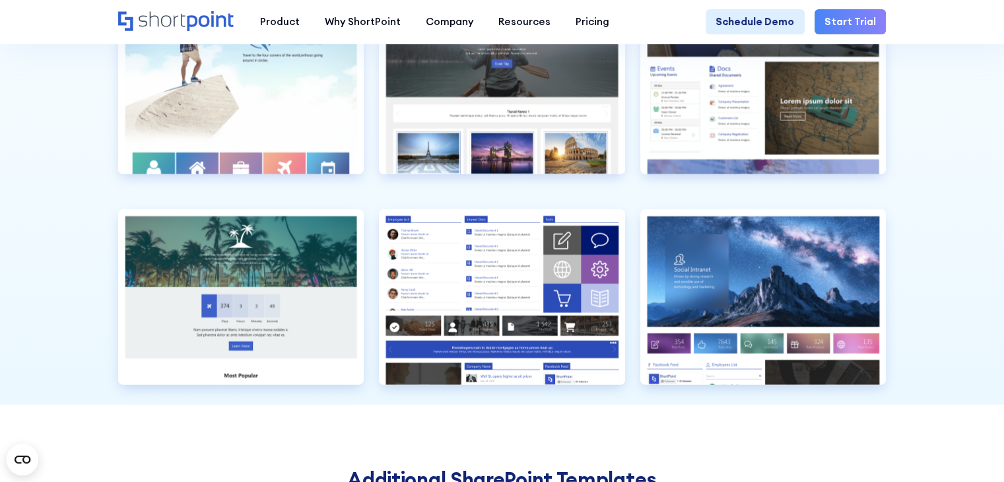
scroll to position [3434, 0]
